Goal: Task Accomplishment & Management: Manage account settings

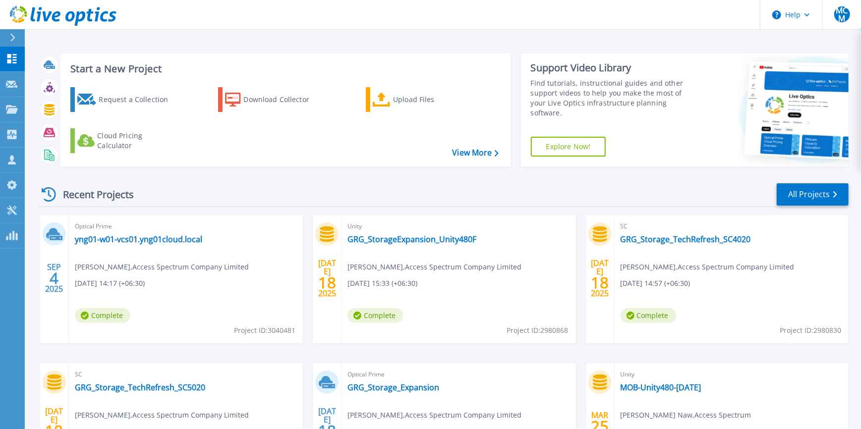
click at [18, 36] on div at bounding box center [17, 37] width 16 height 17
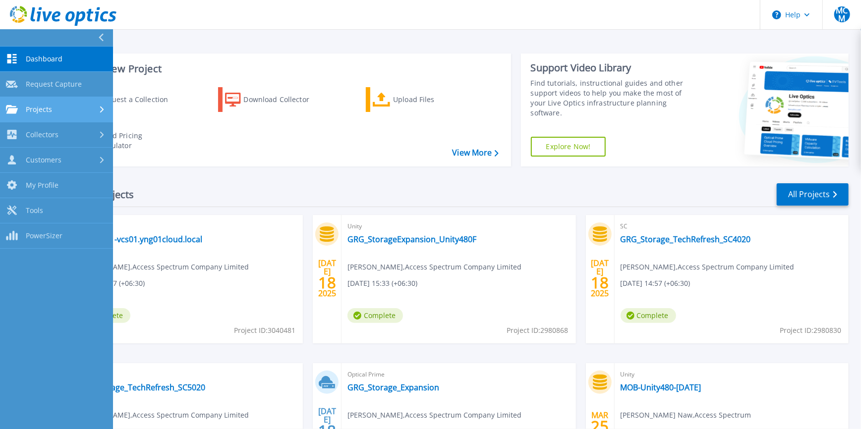
click at [40, 108] on span "Projects" at bounding box center [39, 109] width 26 height 9
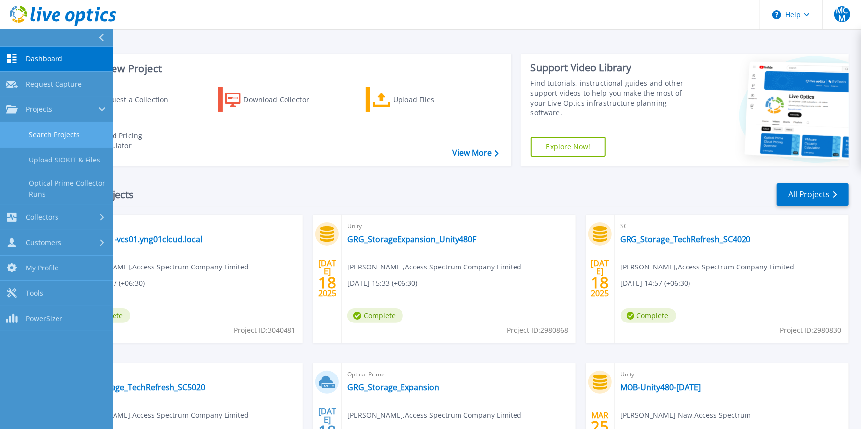
click at [55, 136] on link "Search Projects" at bounding box center [56, 134] width 113 height 25
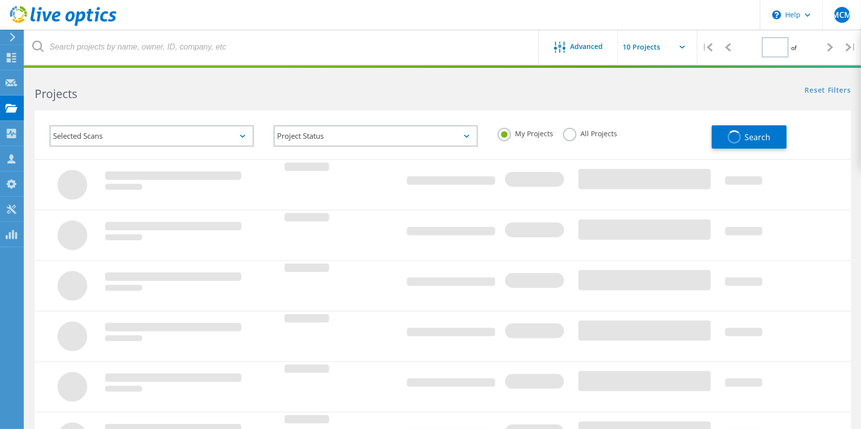
type input "1"
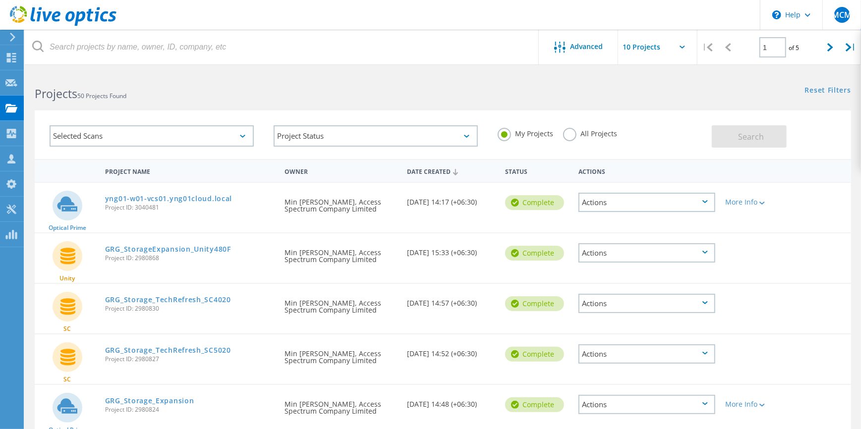
click at [569, 136] on label "All Projects" at bounding box center [590, 132] width 54 height 9
click at [0, 0] on input "All Projects" at bounding box center [0, 0] width 0 height 0
click at [768, 137] on button "Search" at bounding box center [749, 136] width 75 height 22
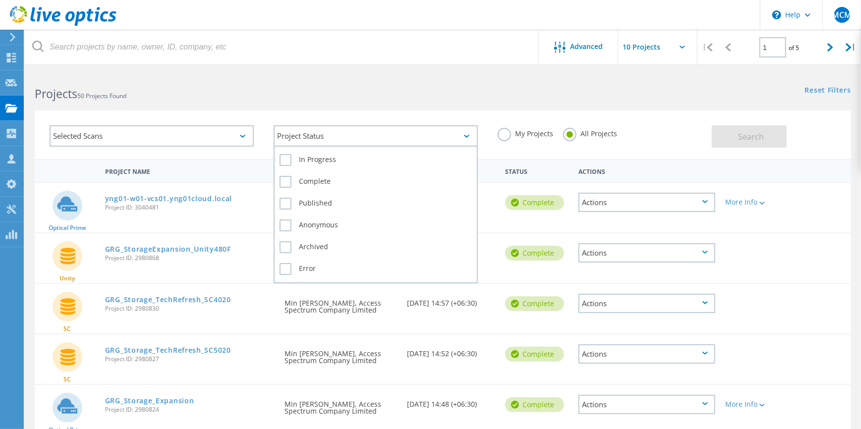
click at [431, 140] on div "Project Status" at bounding box center [376, 135] width 204 height 21
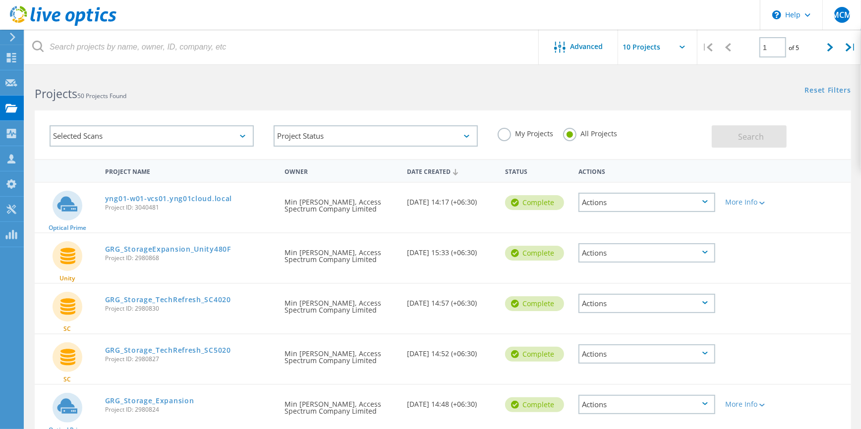
click at [118, 141] on div "Selected Scans" at bounding box center [152, 135] width 204 height 21
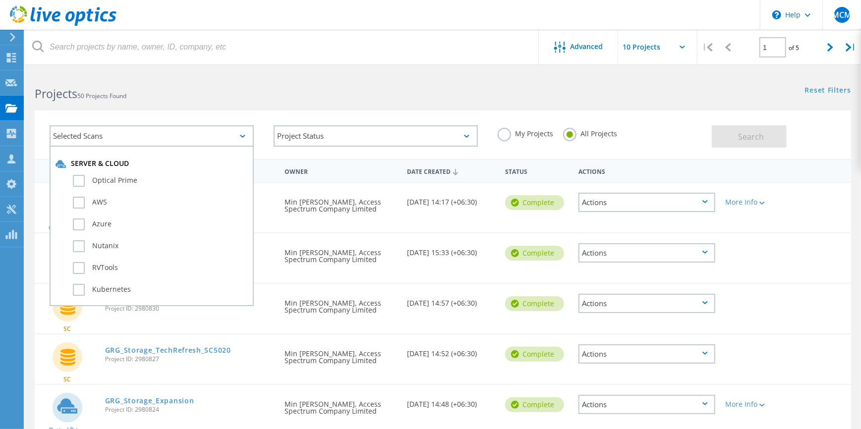
click at [291, 89] on h2 "Projects 50 Projects Found" at bounding box center [234, 94] width 398 height 16
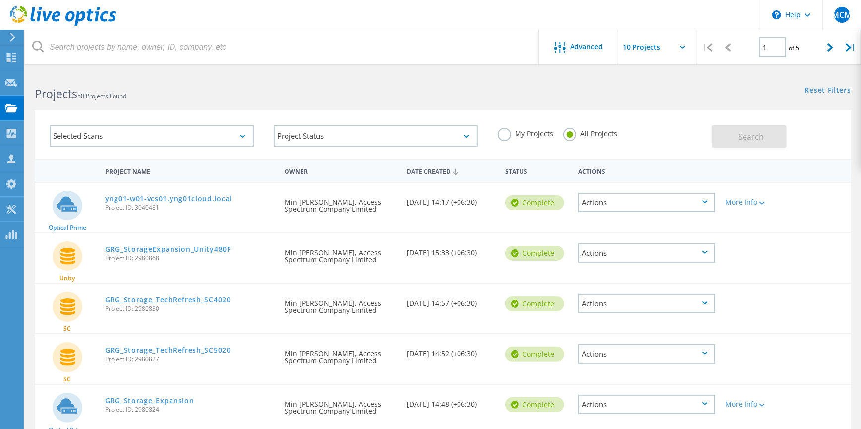
click at [663, 45] on input "text" at bounding box center [667, 47] width 99 height 35
click at [821, 144] on div "Search" at bounding box center [779, 131] width 134 height 32
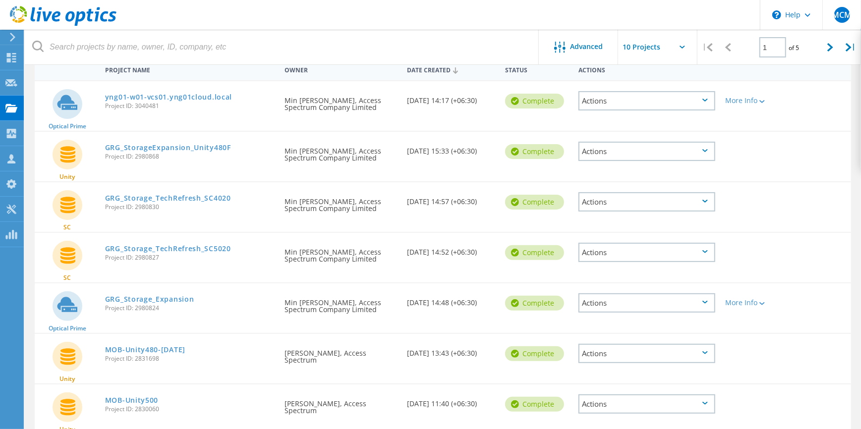
scroll to position [95, 0]
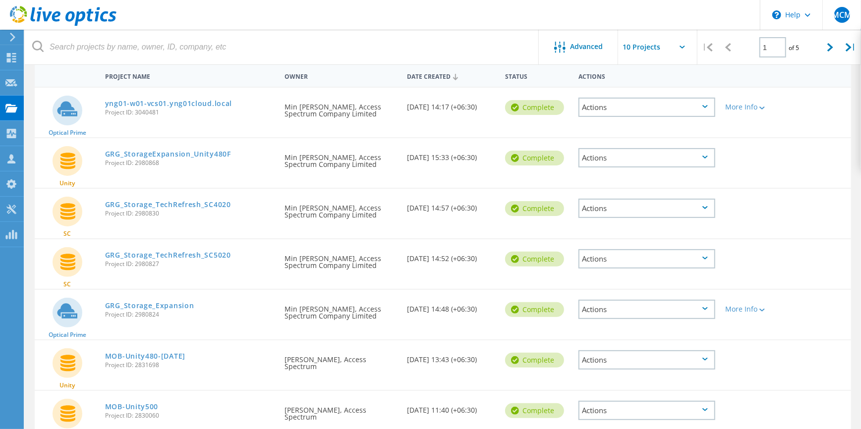
click at [455, 76] on icon at bounding box center [455, 77] width 5 height 6
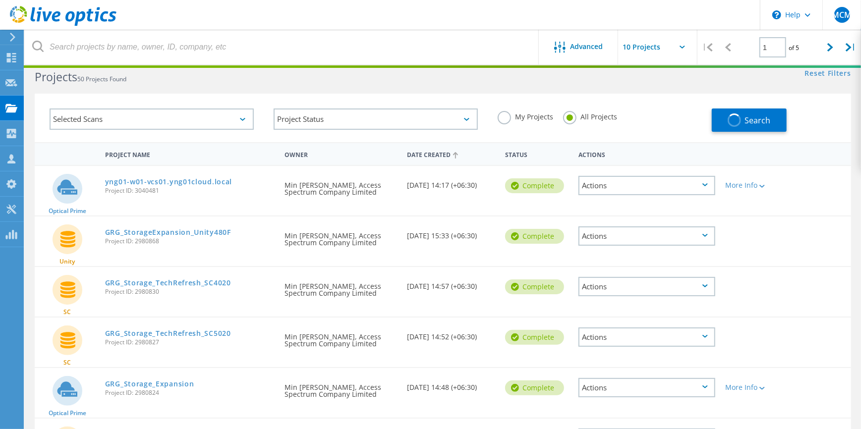
scroll to position [0, 0]
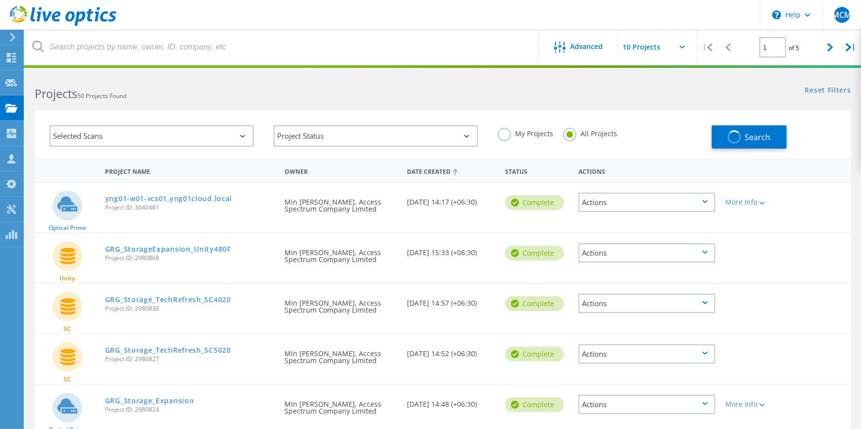
click at [439, 172] on div "Date Created" at bounding box center [451, 171] width 98 height 19
click at [427, 179] on div "Date Created" at bounding box center [451, 171] width 98 height 19
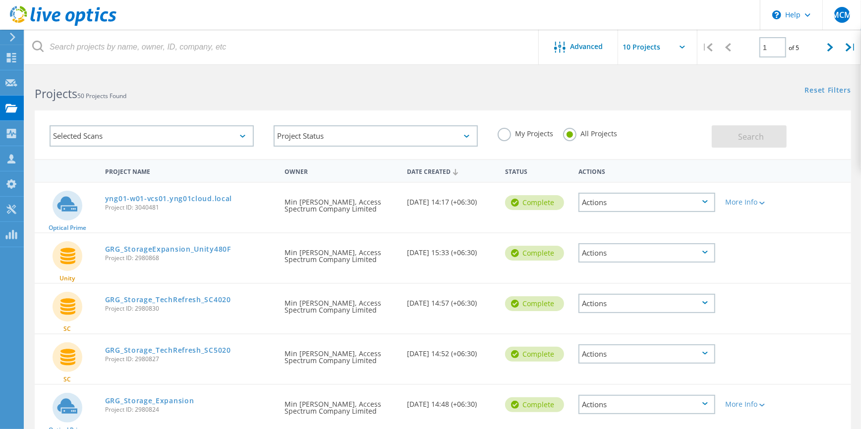
click at [417, 165] on div "Date Created" at bounding box center [451, 171] width 98 height 19
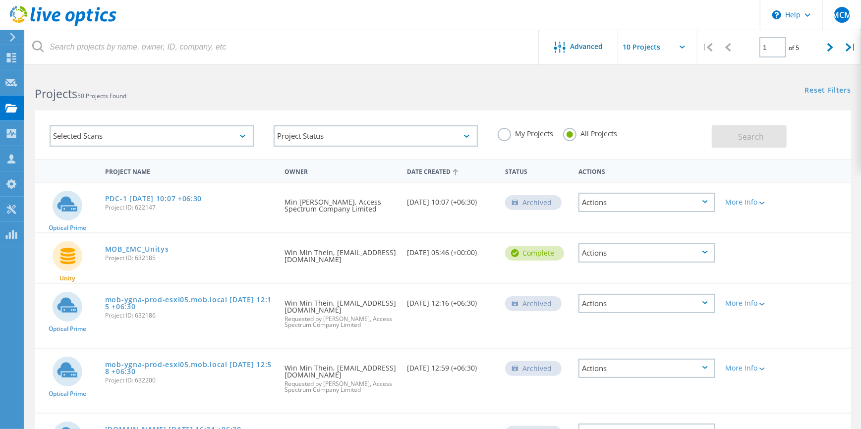
click at [595, 202] on div "Actions" at bounding box center [646, 202] width 137 height 19
click at [851, 238] on div "Unity MOB_EMC_Unitys Project ID: 632185 Requested By Win Min Thein, wmt@mobmyan…" at bounding box center [443, 258] width 816 height 50
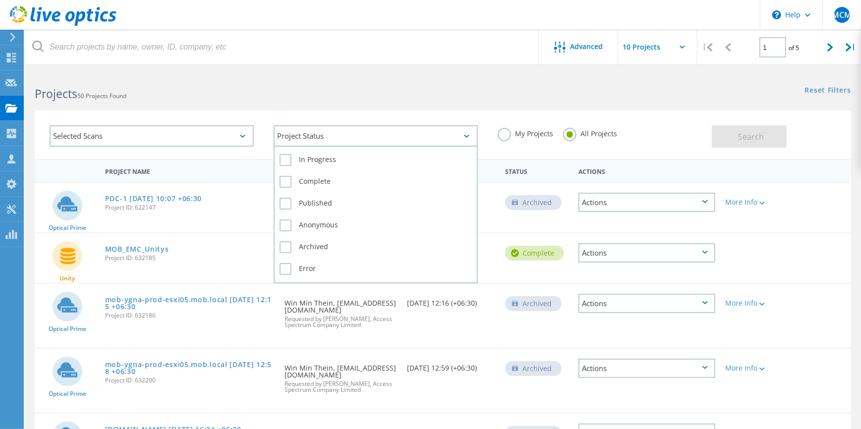
click at [332, 141] on div "Project Status" at bounding box center [376, 135] width 204 height 21
click at [286, 157] on label "In Progress" at bounding box center [376, 160] width 192 height 12
click at [0, 0] on input "In Progress" at bounding box center [0, 0] width 0 height 0
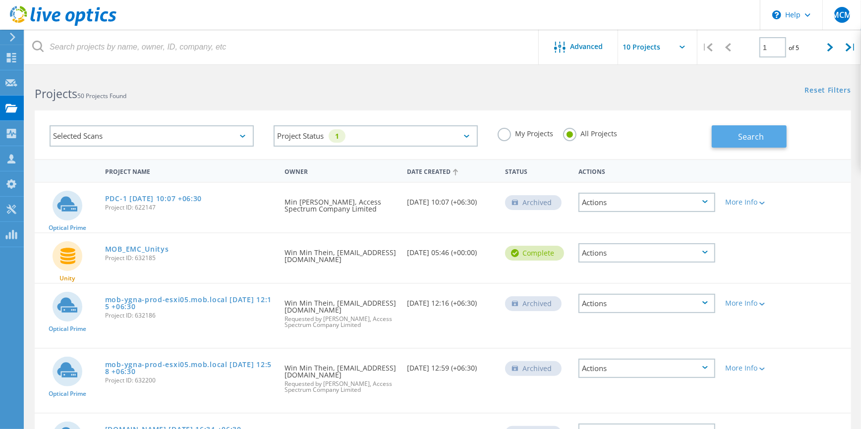
click at [736, 136] on button "Search" at bounding box center [749, 136] width 75 height 22
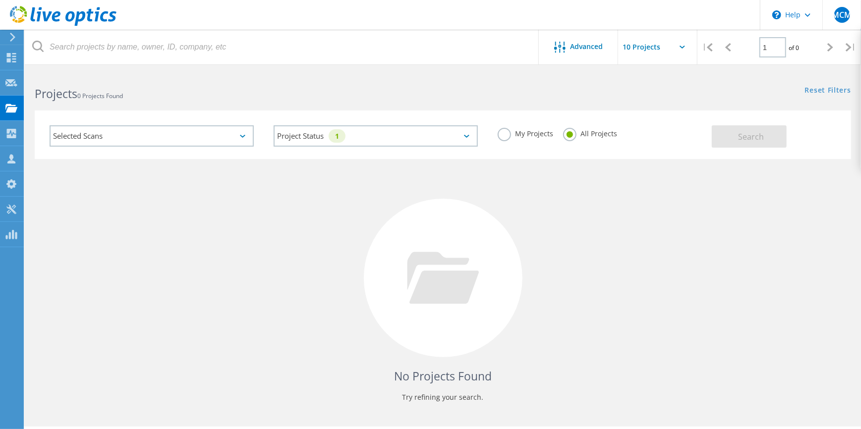
click at [16, 39] on div at bounding box center [10, 37] width 15 height 9
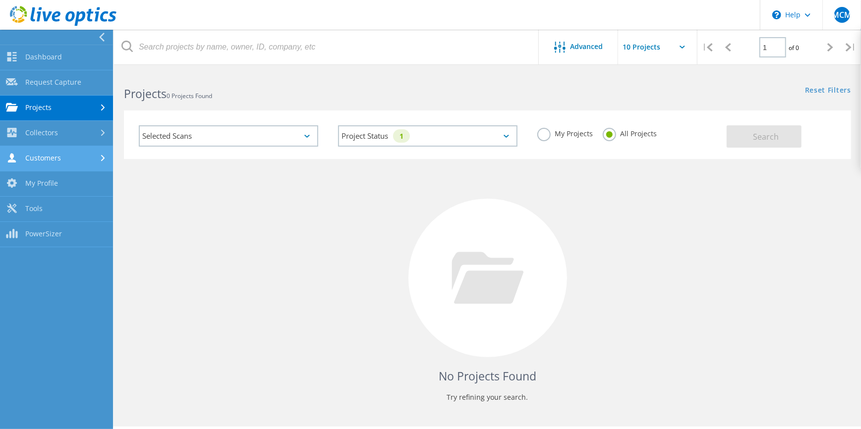
click at [37, 164] on link "Customers" at bounding box center [56, 158] width 113 height 25
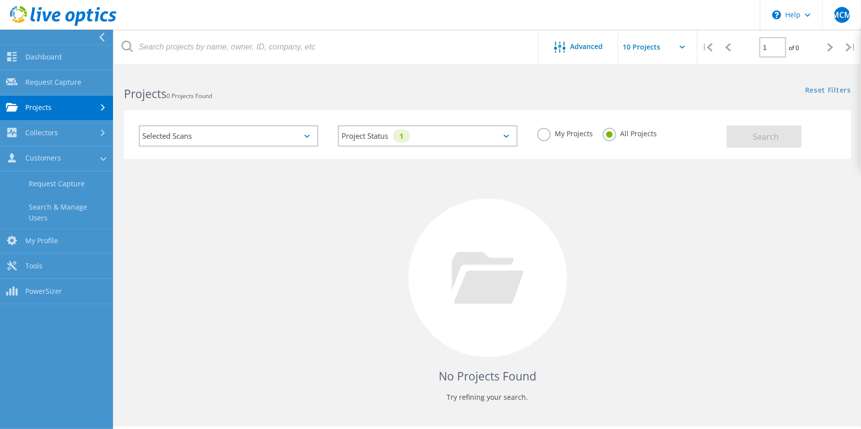
click at [47, 114] on link "Projects" at bounding box center [56, 108] width 113 height 25
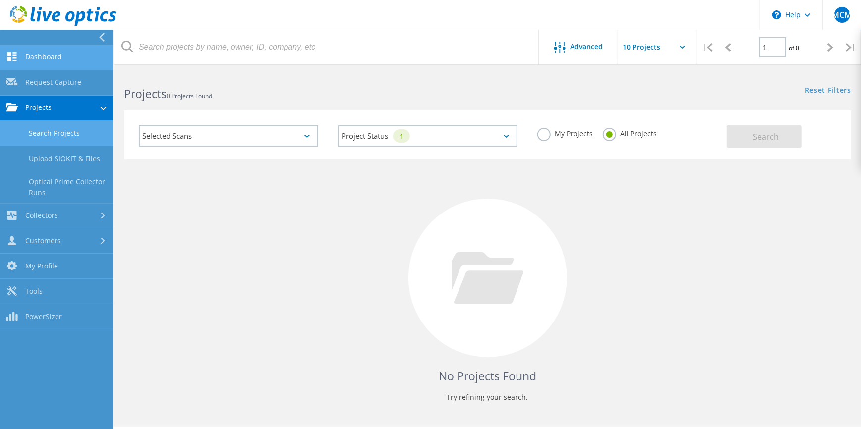
click at [42, 61] on link "Dashboard" at bounding box center [56, 57] width 113 height 25
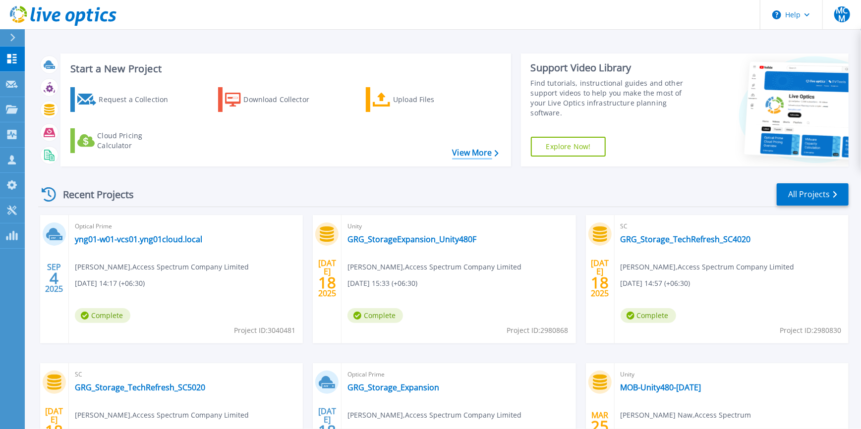
click at [478, 155] on link "View More" at bounding box center [475, 152] width 46 height 9
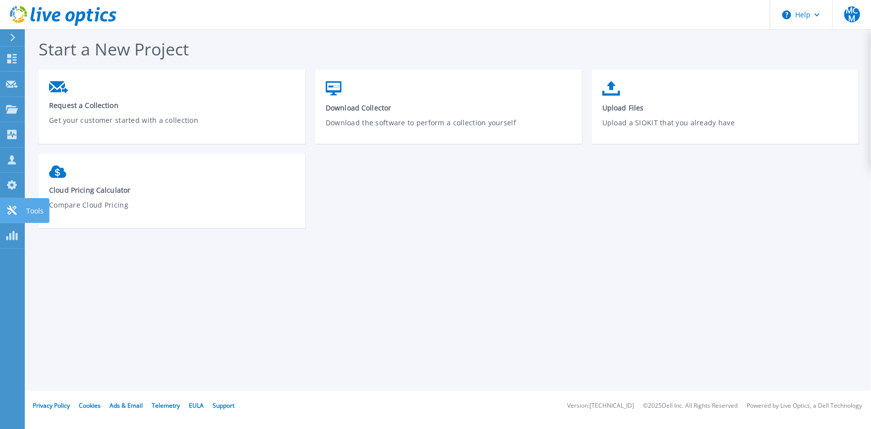
click at [8, 209] on icon at bounding box center [11, 210] width 9 height 9
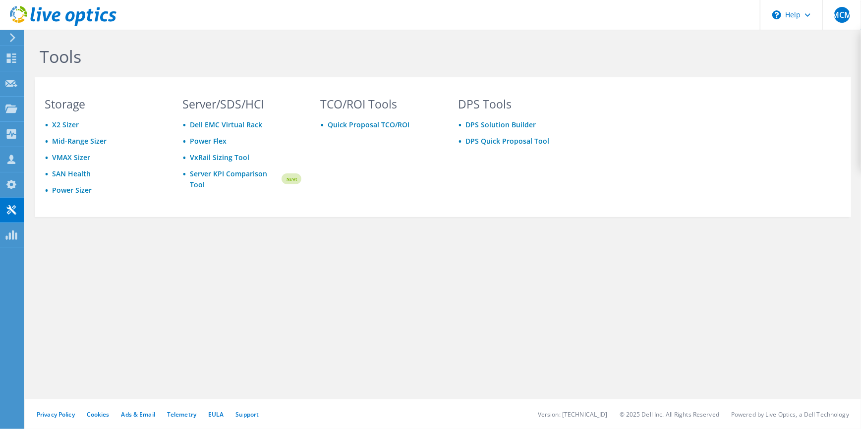
click at [13, 34] on icon at bounding box center [12, 37] width 7 height 9
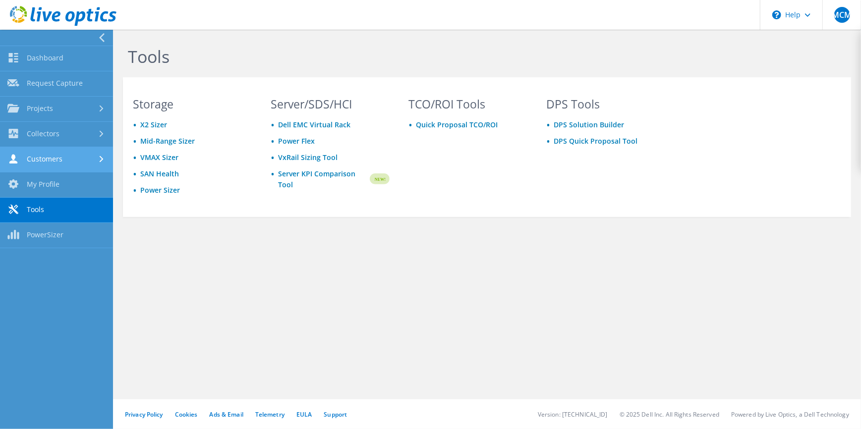
click at [39, 161] on link "Customers" at bounding box center [56, 159] width 113 height 25
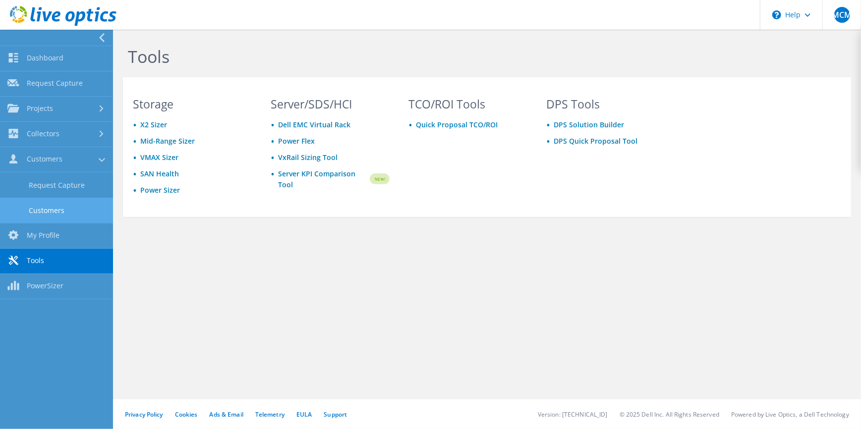
click at [41, 208] on link "Customers" at bounding box center [56, 210] width 113 height 25
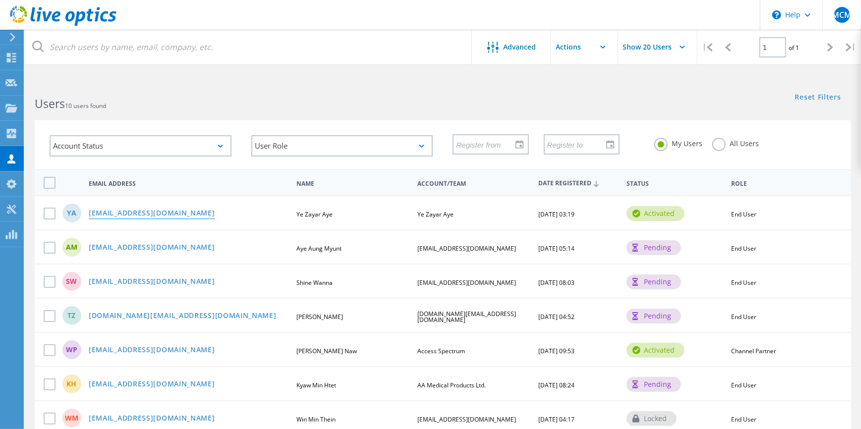
click at [167, 210] on link "[EMAIL_ADDRESS][DOMAIN_NAME]" at bounding box center [152, 214] width 126 height 8
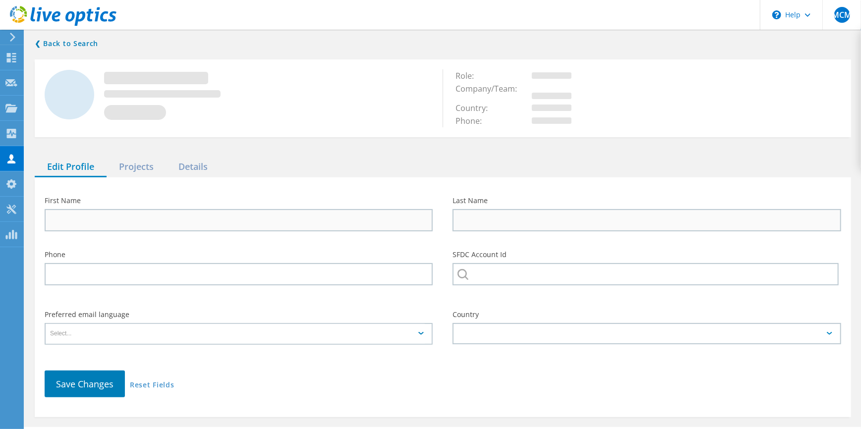
type input "[PERSON_NAME]"
type input "Aye"
type input "Ye Zayar Aye"
type input "English"
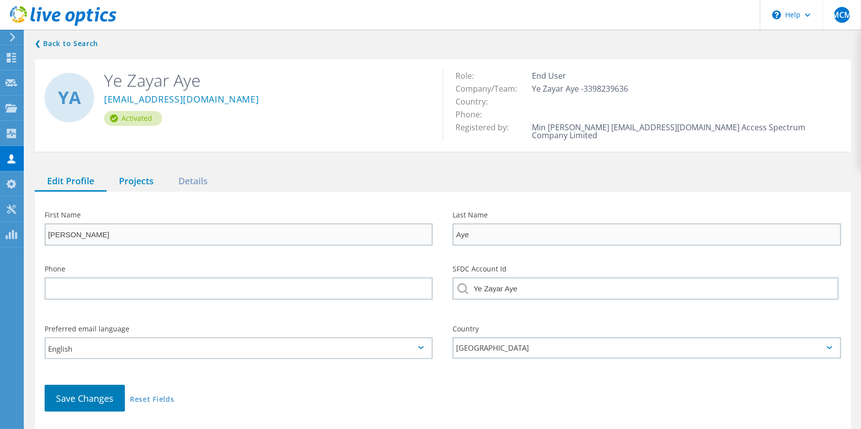
click at [134, 171] on div "Projects" at bounding box center [136, 181] width 59 height 20
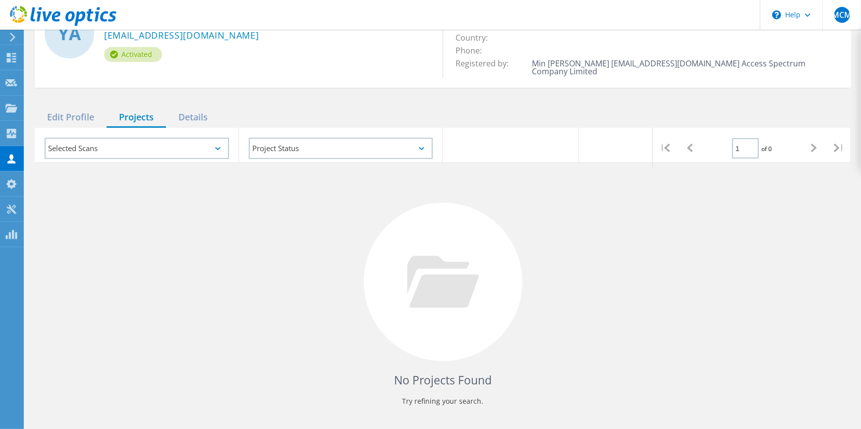
scroll to position [87, 0]
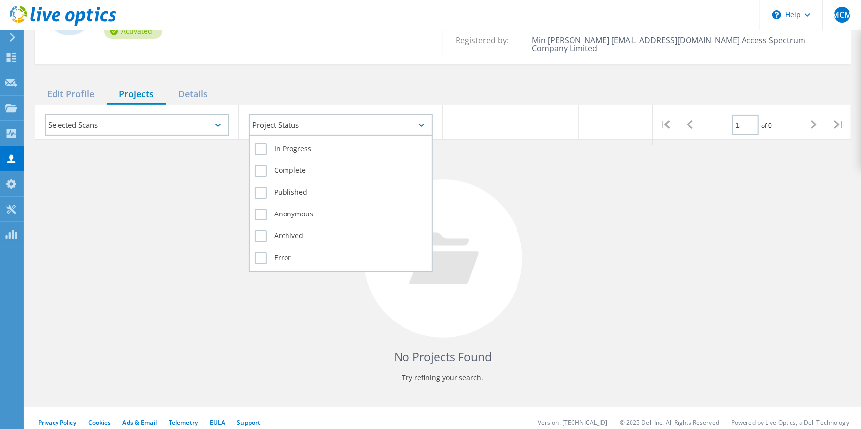
click at [326, 119] on div "Project Status" at bounding box center [341, 124] width 184 height 21
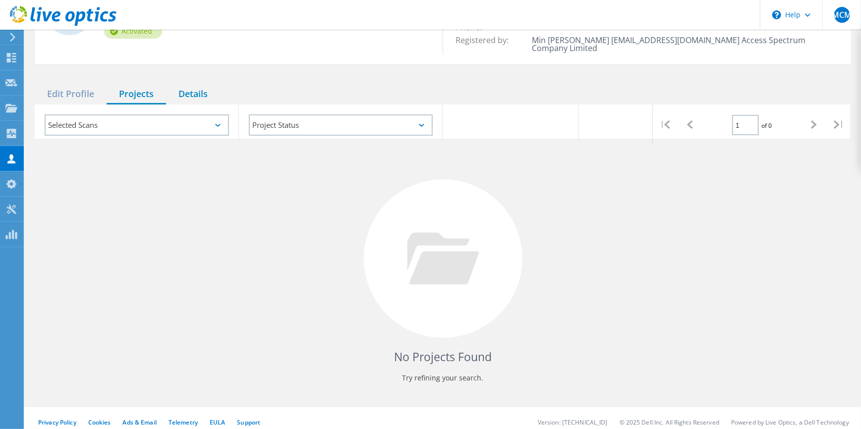
click at [205, 86] on div "Details" at bounding box center [193, 94] width 54 height 20
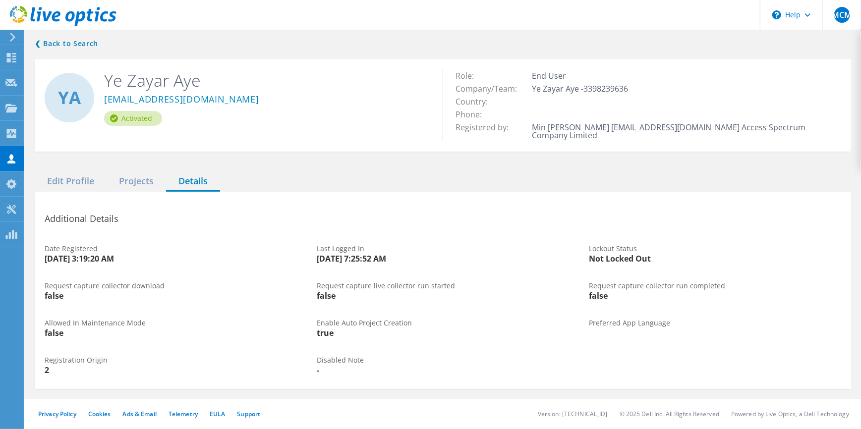
scroll to position [0, 0]
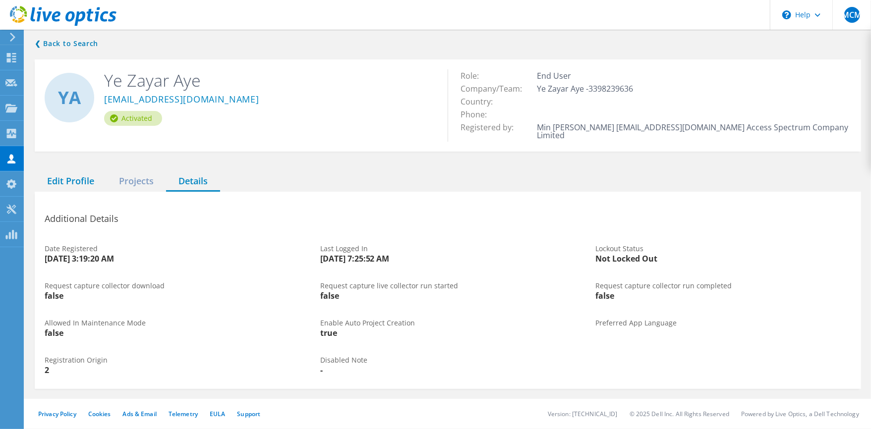
click at [60, 171] on div "Edit Profile" at bounding box center [71, 181] width 72 height 20
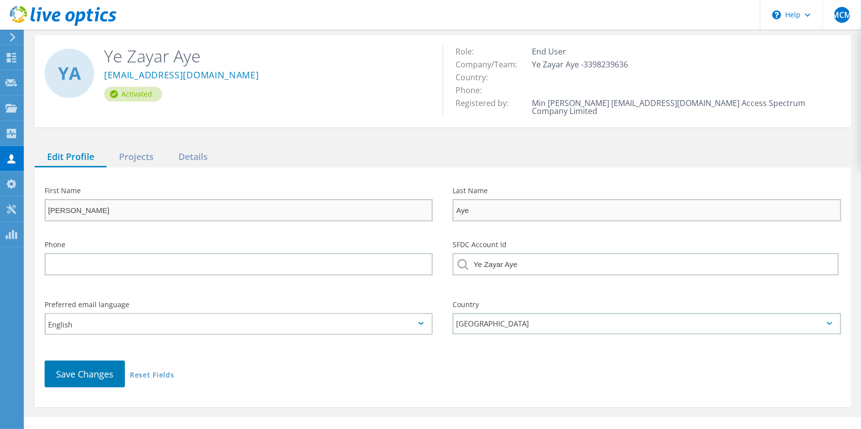
scroll to position [31, 0]
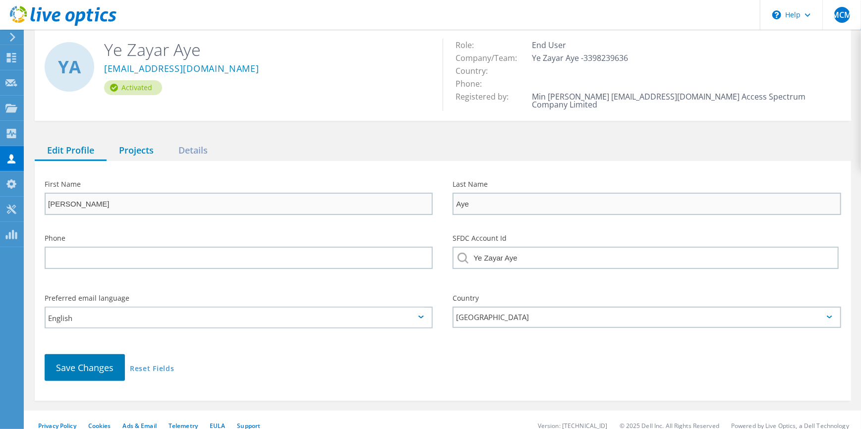
click at [143, 141] on div "Projects" at bounding box center [136, 151] width 59 height 20
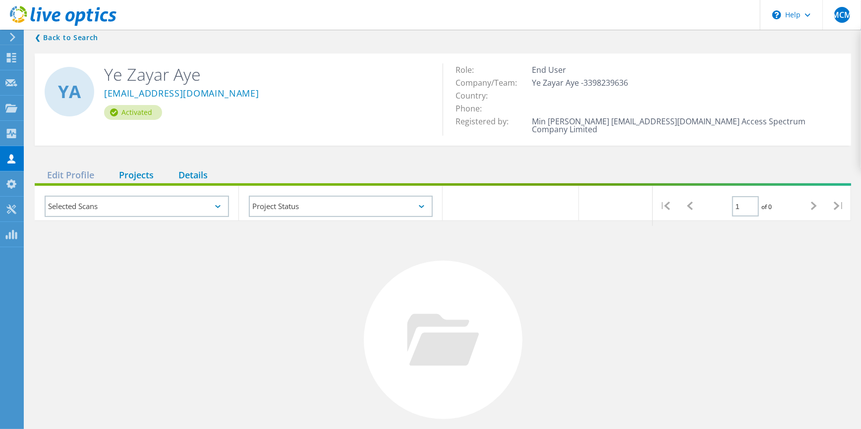
scroll to position [0, 0]
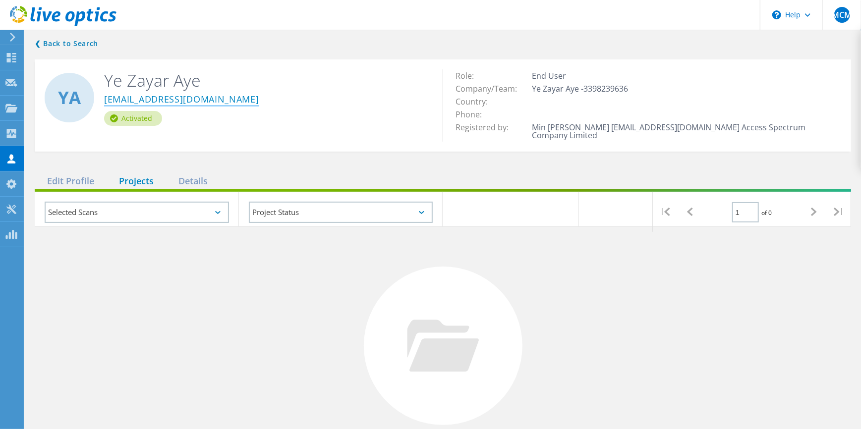
click at [163, 95] on link "[EMAIL_ADDRESS][DOMAIN_NAME]" at bounding box center [181, 100] width 155 height 10
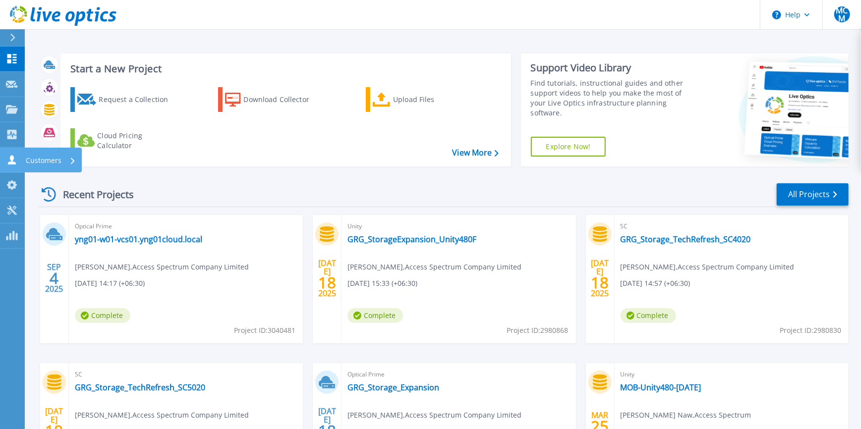
click at [12, 164] on icon at bounding box center [12, 159] width 8 height 9
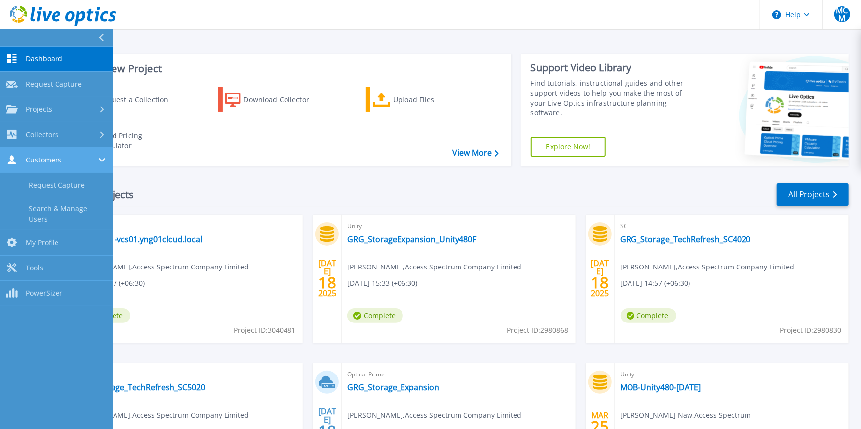
click at [45, 160] on span "Customers" at bounding box center [44, 160] width 36 height 9
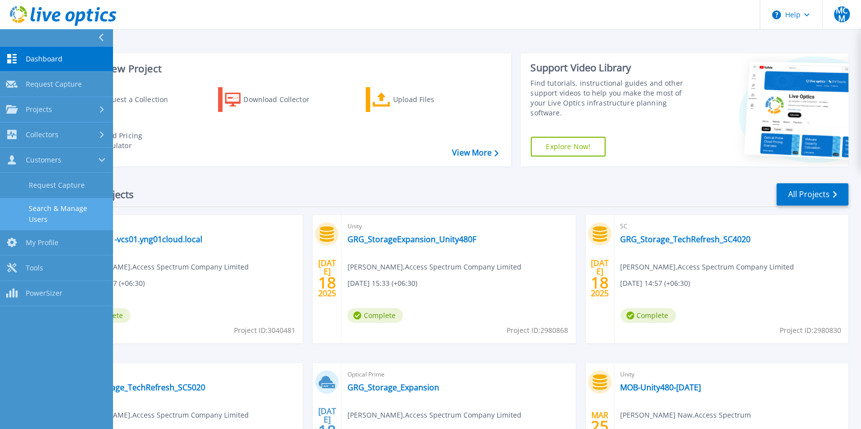
click at [54, 216] on link "Search & Manage Users" at bounding box center [56, 214] width 113 height 32
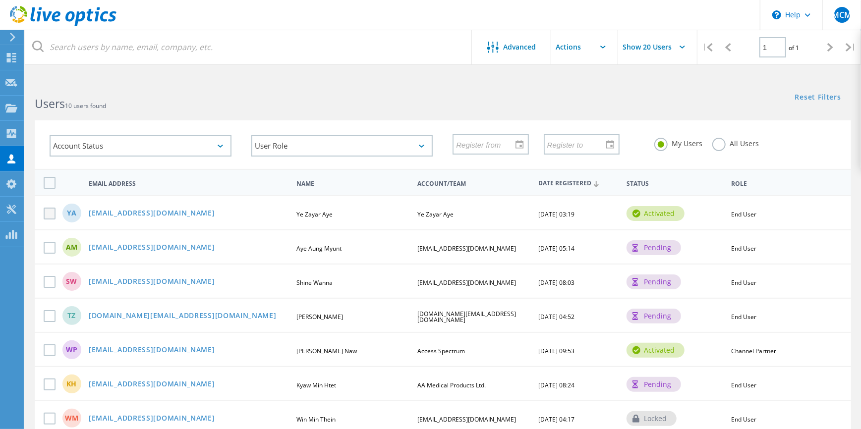
click at [46, 210] on label at bounding box center [52, 214] width 16 height 12
click at [0, 0] on input "checkbox" at bounding box center [0, 0] width 0 height 0
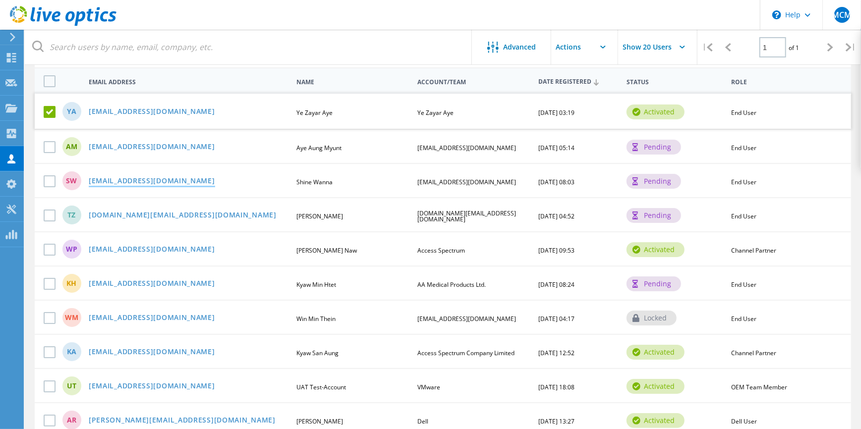
scroll to position [140, 0]
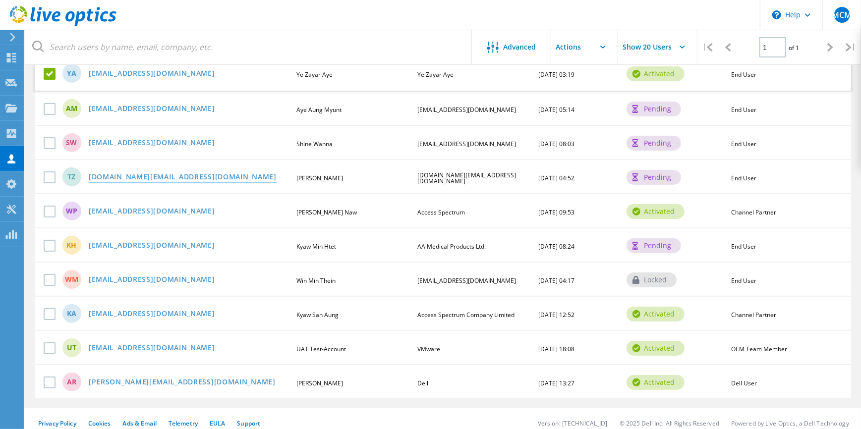
click at [163, 174] on link "theinzaw.it@mottamaholdings.com" at bounding box center [183, 177] width 188 height 8
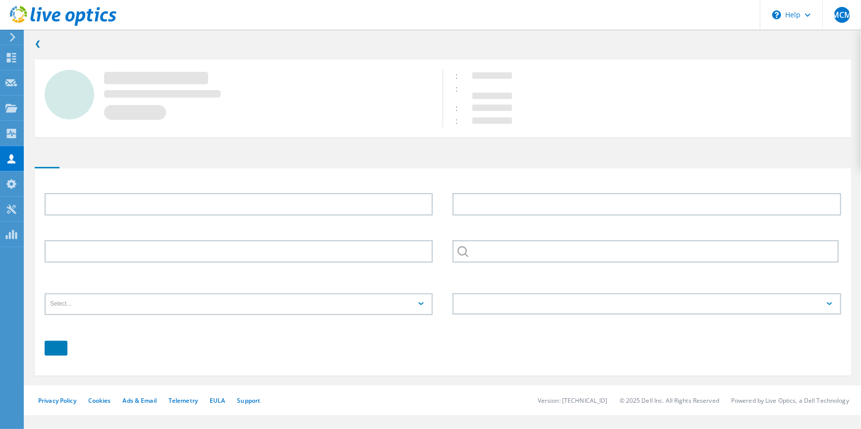
type input "Thien"
type input "Zaw"
type input "959971127510"
type input "theinzaw.it@mottamaholdings.com"
type input "English"
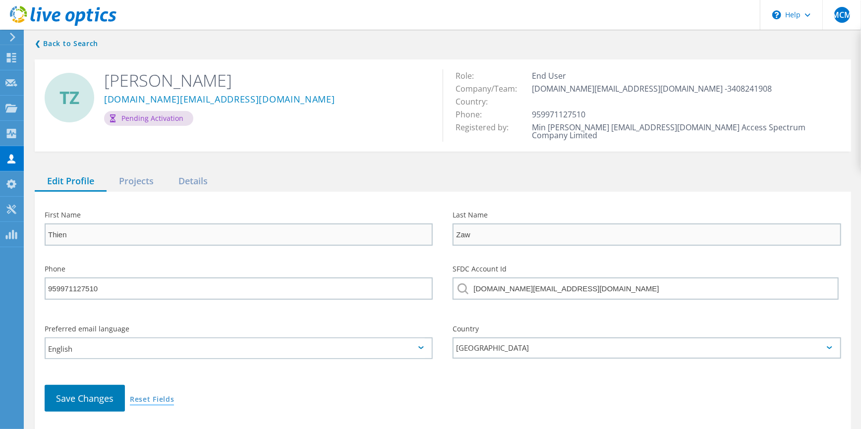
click at [161, 396] on link "Reset Fields" at bounding box center [152, 400] width 44 height 8
click at [153, 396] on link "Reset Fields" at bounding box center [152, 400] width 44 height 8
click at [139, 171] on div "Projects" at bounding box center [136, 181] width 59 height 20
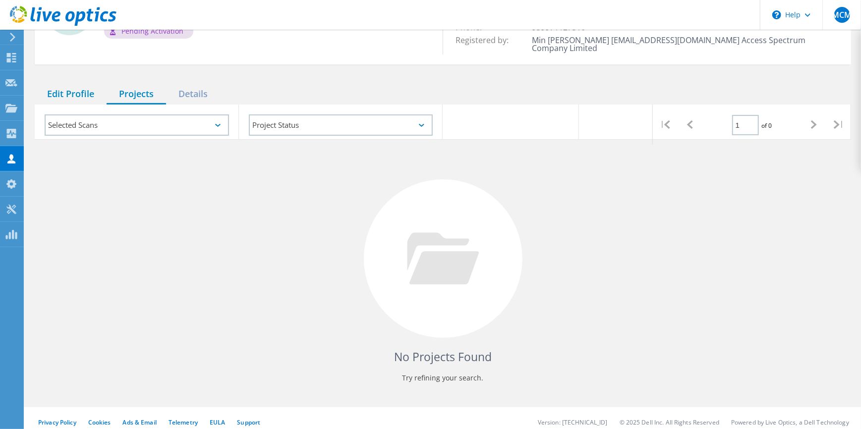
click at [70, 85] on div "Edit Profile" at bounding box center [71, 94] width 72 height 20
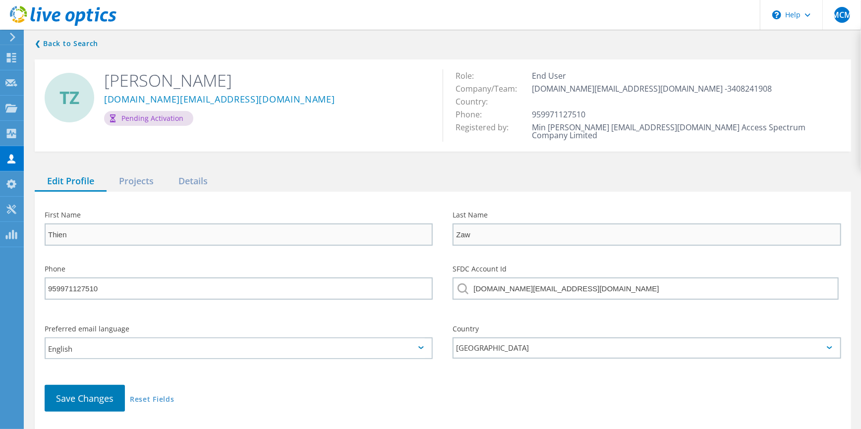
click at [156, 117] on div "Pending Activation" at bounding box center [148, 118] width 89 height 15
click at [151, 100] on link "theinzaw.it@mottamaholdings.com" at bounding box center [219, 100] width 231 height 10
